Goal: Transaction & Acquisition: Book appointment/travel/reservation

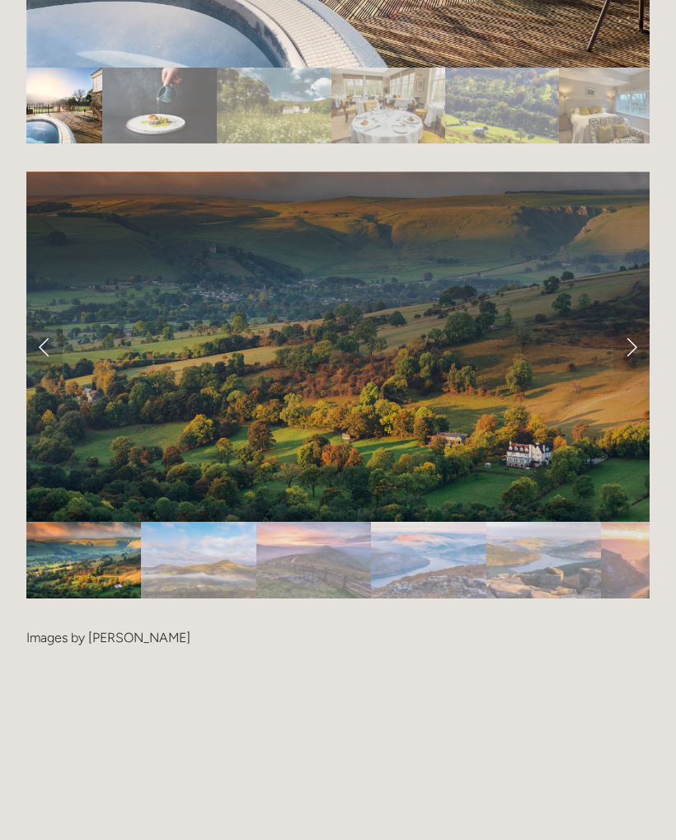
scroll to position [3270, 0]
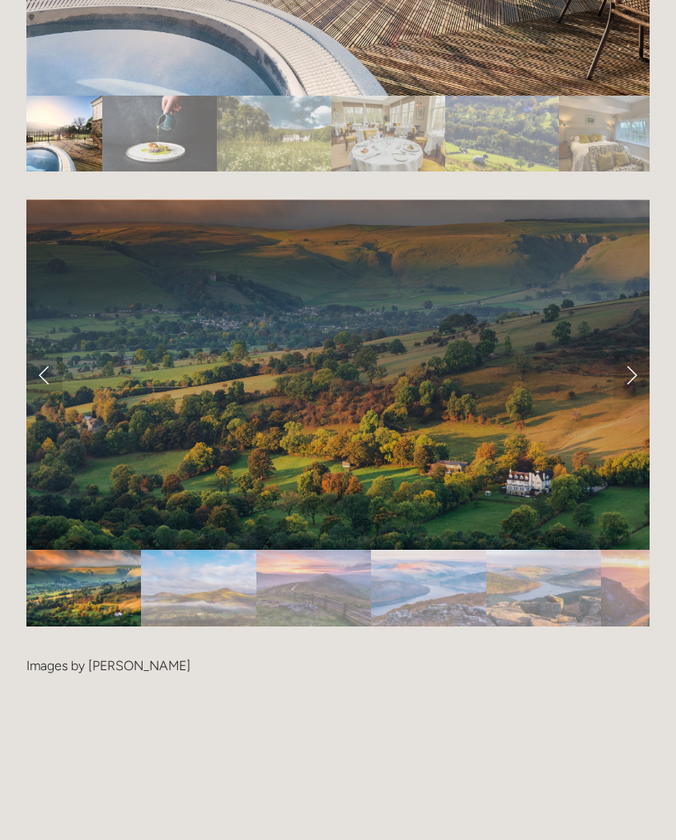
click at [641, 350] on link "Next Slide" at bounding box center [632, 374] width 36 height 49
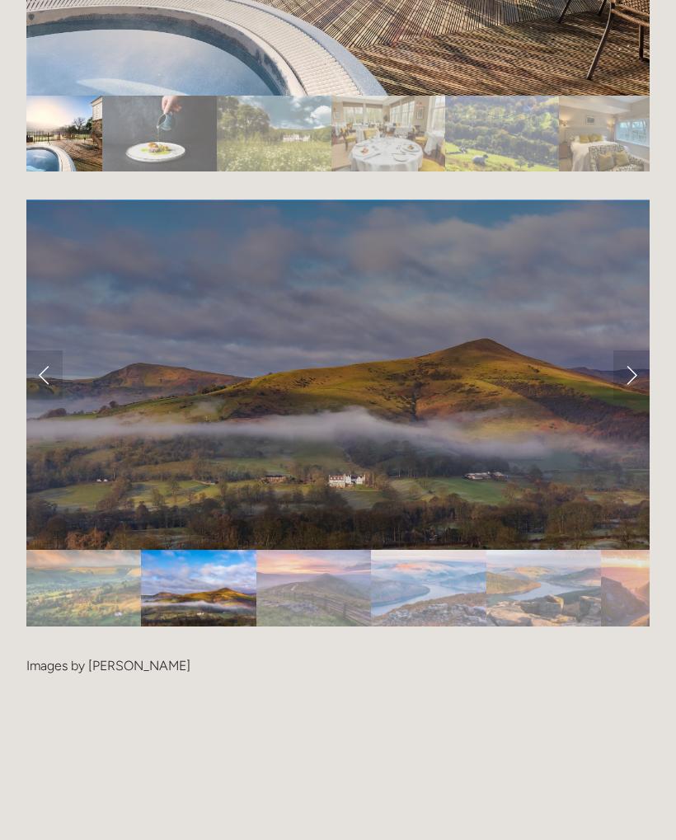
click at [638, 350] on link "Next Slide" at bounding box center [632, 374] width 36 height 49
click at [637, 350] on link "Next Slide" at bounding box center [632, 374] width 36 height 49
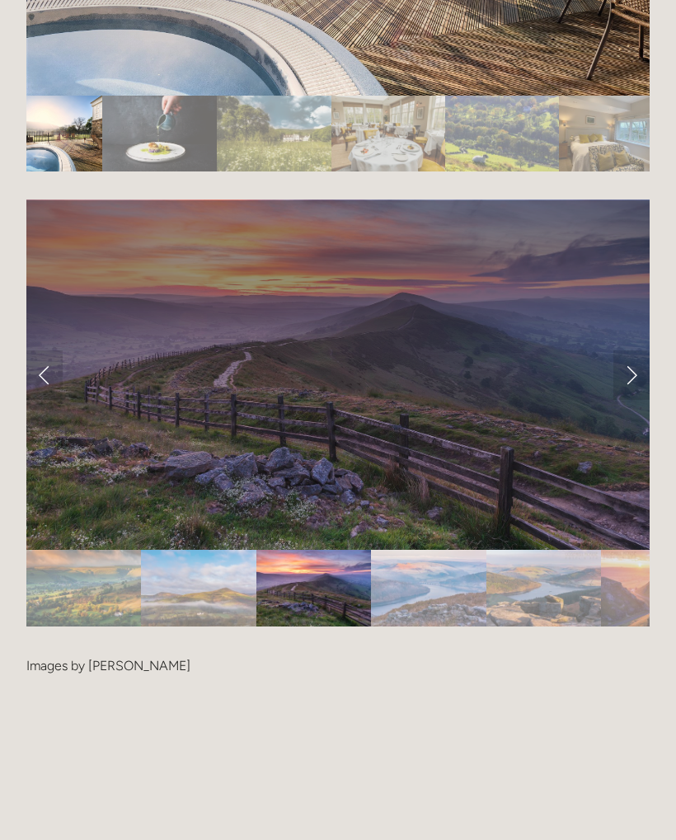
click at [641, 350] on link "Next Slide" at bounding box center [632, 374] width 36 height 49
click at [633, 350] on link "Next Slide" at bounding box center [632, 374] width 36 height 49
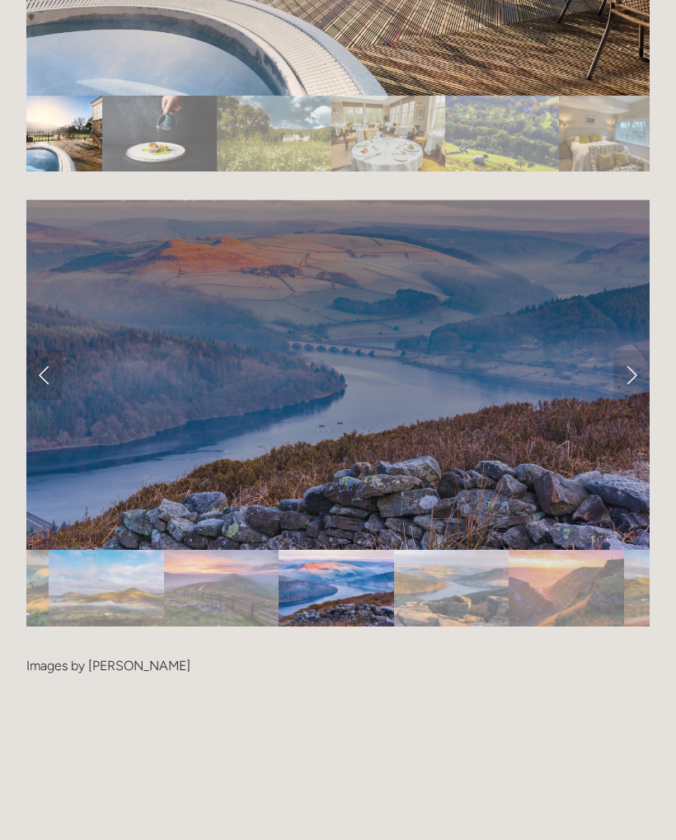
click at [633, 350] on link "Next Slide" at bounding box center [632, 374] width 36 height 49
click at [632, 350] on link "Next Slide" at bounding box center [632, 374] width 36 height 49
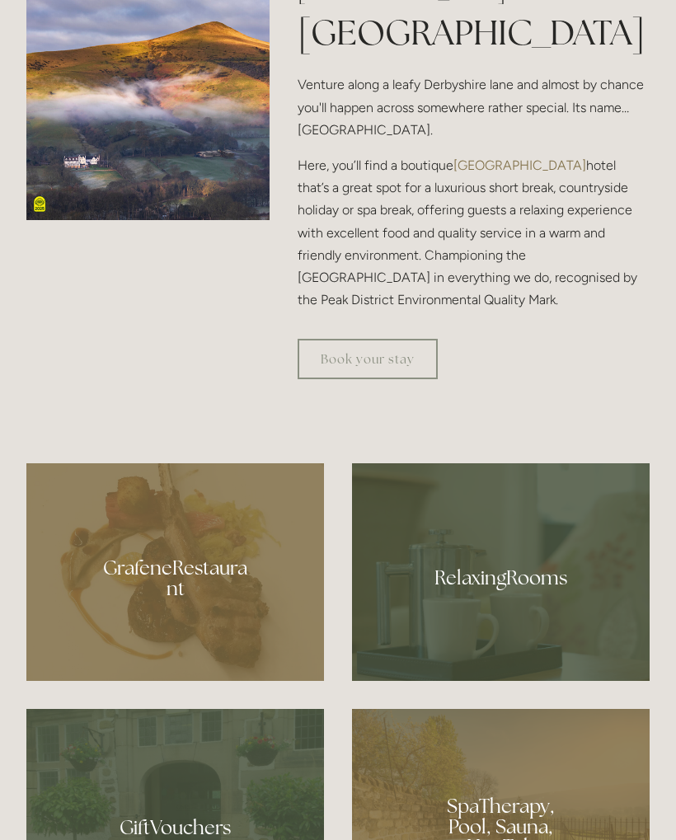
scroll to position [814, 0]
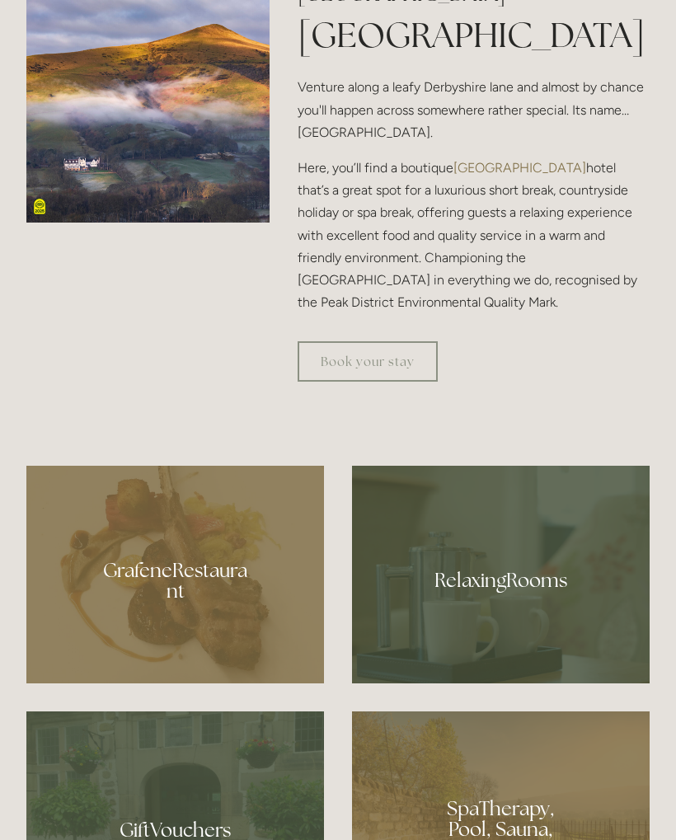
click at [502, 602] on div at bounding box center [501, 574] width 298 height 217
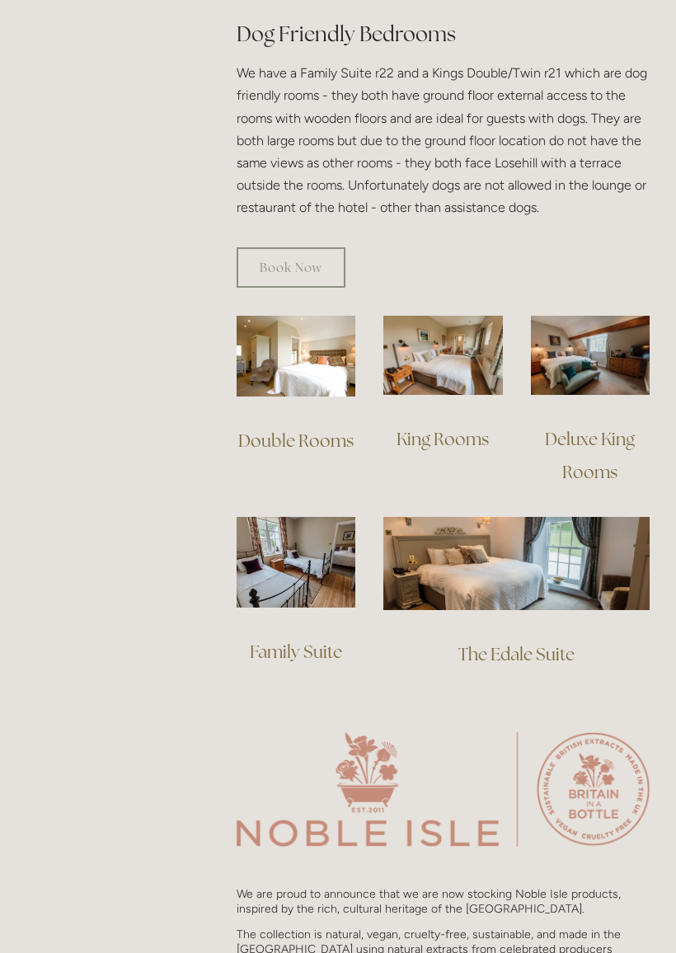
scroll to position [1032, 0]
click at [298, 538] on img at bounding box center [296, 562] width 119 height 91
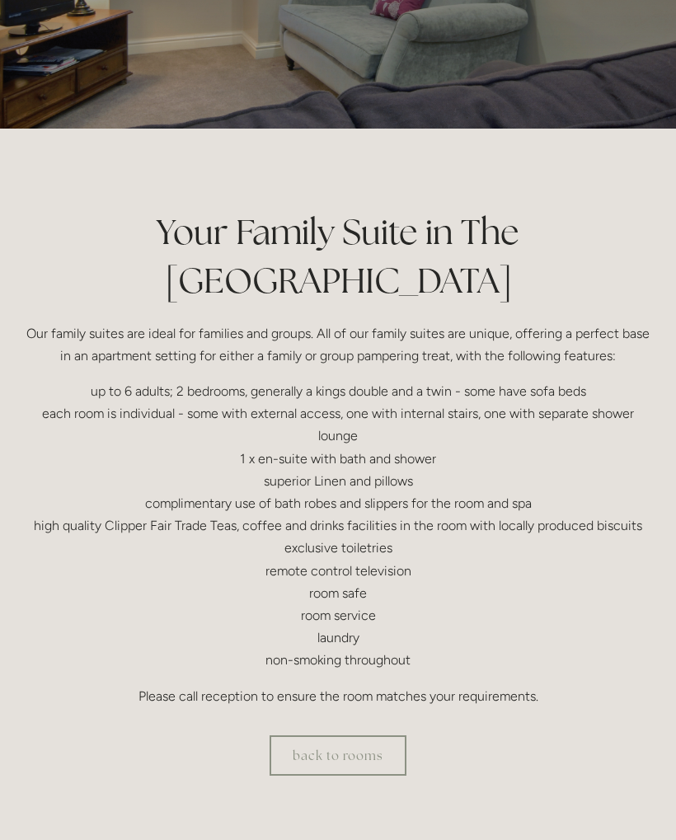
scroll to position [214, 0]
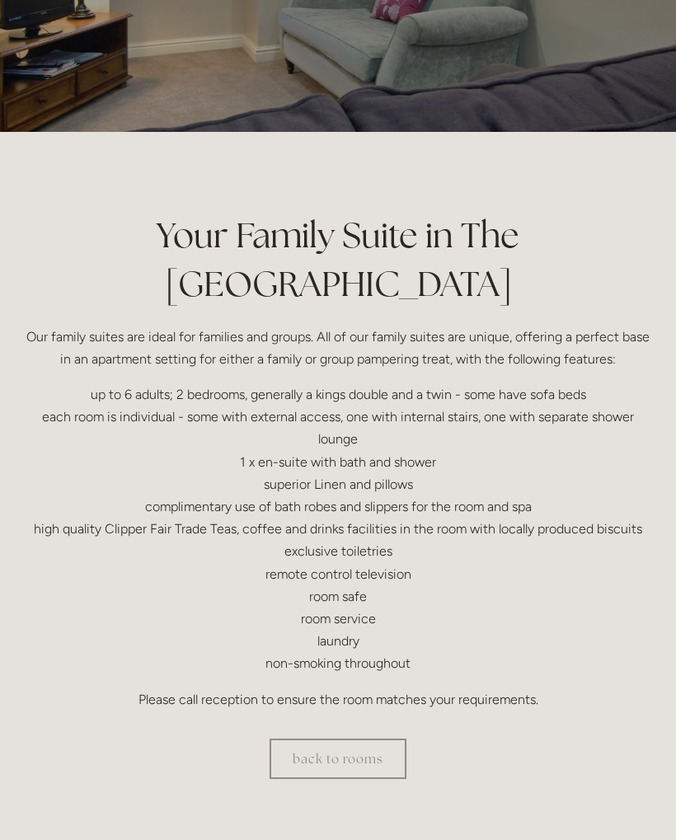
click at [552, 561] on p "up to 6 adults; 2 bedrooms, generally a kings double and a twin - some have sof…" at bounding box center [337, 529] width 623 height 292
